Goal: Task Accomplishment & Management: Manage account settings

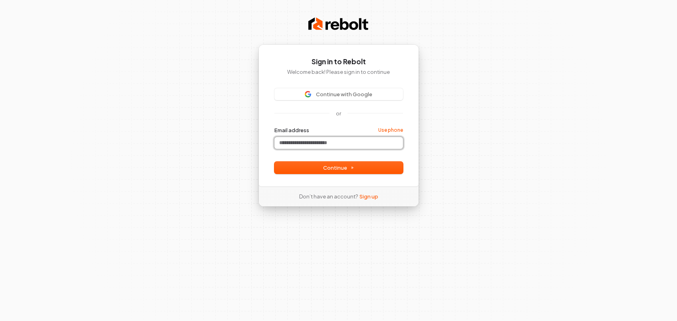
click at [334, 143] on input "Email address" at bounding box center [338, 143] width 129 height 12
click at [0, 321] on com-1password-button at bounding box center [0, 321] width 0 height 0
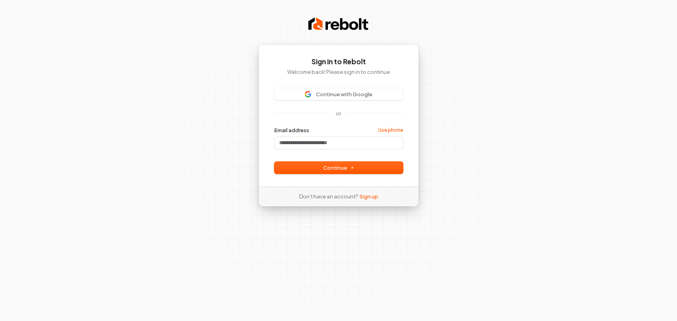
click at [483, 141] on div "Sign in to Rebolt Welcome back! Please sign in to continue Continue with Google…" at bounding box center [338, 160] width 677 height 321
click at [317, 144] on input "Email address" at bounding box center [338, 143] width 129 height 12
click at [274, 127] on button "submit" at bounding box center [274, 127] width 0 height 0
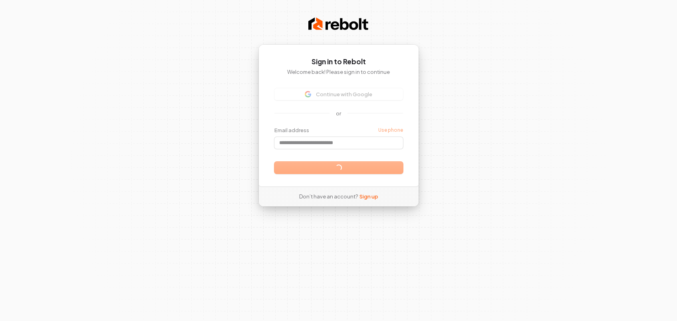
type input "**********"
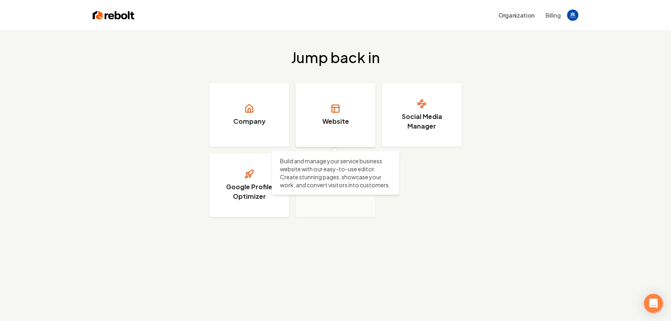
click at [323, 112] on link "Website" at bounding box center [335, 115] width 80 height 64
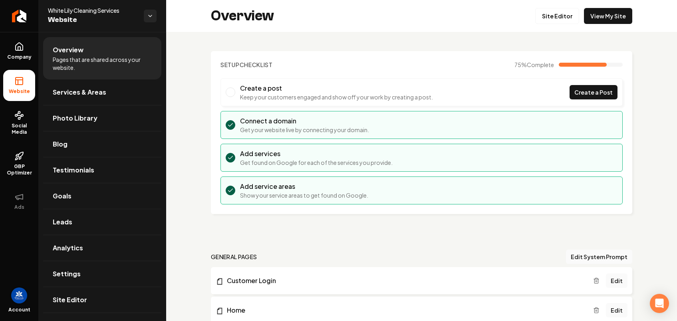
click at [21, 301] on span "Open user button" at bounding box center [19, 295] width 16 height 16
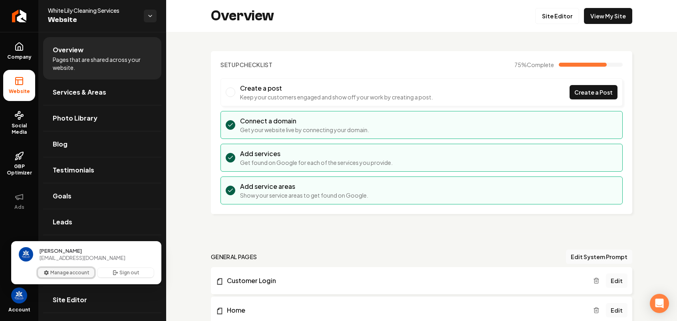
click at [68, 274] on button "Manage account" at bounding box center [66, 273] width 56 height 10
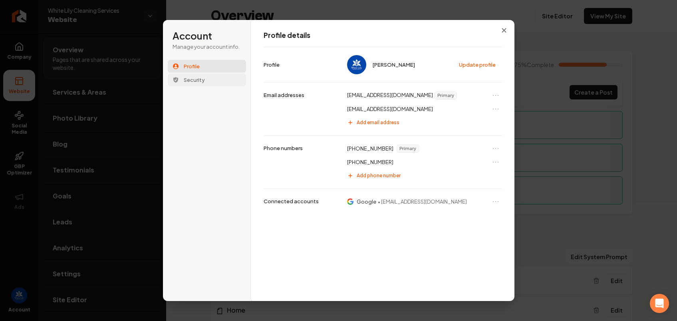
click at [197, 78] on span "Security" at bounding box center [194, 79] width 21 height 7
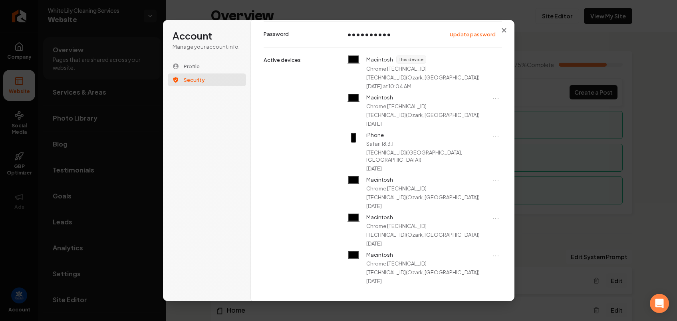
scroll to position [28, 0]
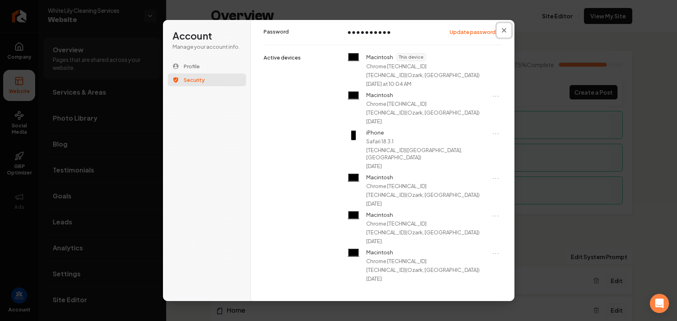
click at [505, 28] on button "Close modal" at bounding box center [504, 30] width 14 height 14
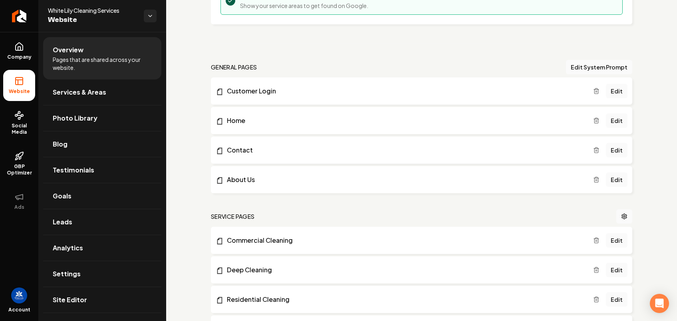
scroll to position [196, 0]
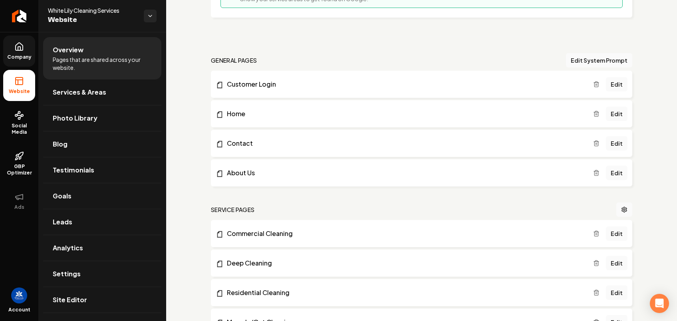
click at [16, 44] on icon at bounding box center [19, 47] width 7 height 8
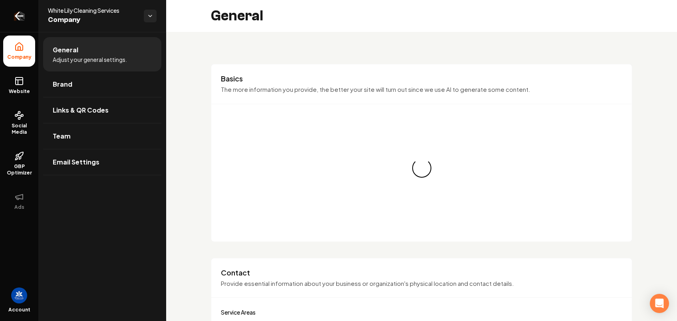
click at [21, 14] on icon "Return to dashboard" at bounding box center [19, 16] width 13 height 13
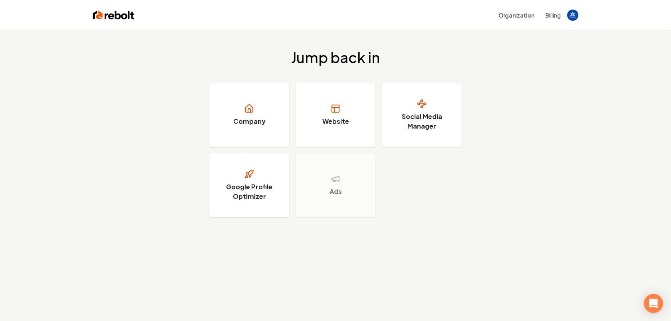
click at [556, 16] on button "Billing" at bounding box center [552, 15] width 15 height 8
